Goal: Find specific page/section: Find specific page/section

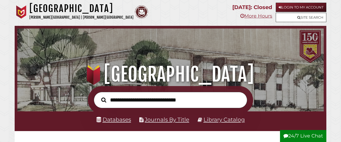
scroll to position [101, 304]
click at [114, 121] on link "Databases" at bounding box center [114, 119] width 35 height 7
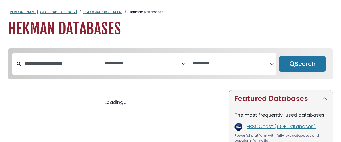
select select "Database Subject Filter"
select select "Database Vendors Filter"
select select "Database Subject Filter"
select select "Database Vendors Filter"
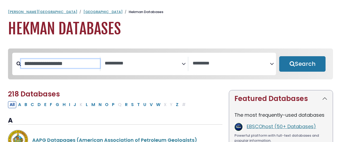
click at [83, 61] on input "Search database by title or keyword" at bounding box center [60, 63] width 79 height 9
type input "*****"
click at [279, 56] on button "Search" at bounding box center [302, 63] width 46 height 15
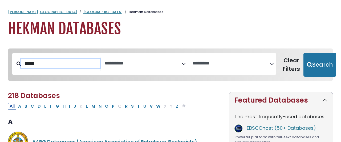
select select "Database Subject Filter"
select select "Database Vendors Filter"
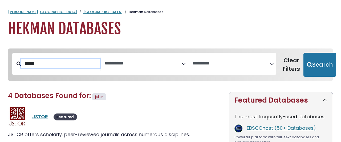
click at [49, 59] on input "*****" at bounding box center [60, 63] width 79 height 9
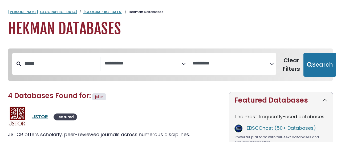
click at [34, 113] on link "JSTOR" at bounding box center [40, 116] width 16 height 7
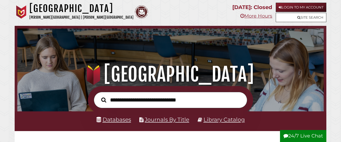
scroll to position [101, 304]
click at [214, 120] on link "Library Catalog" at bounding box center [224, 119] width 41 height 7
